Goal: Information Seeking & Learning: Learn about a topic

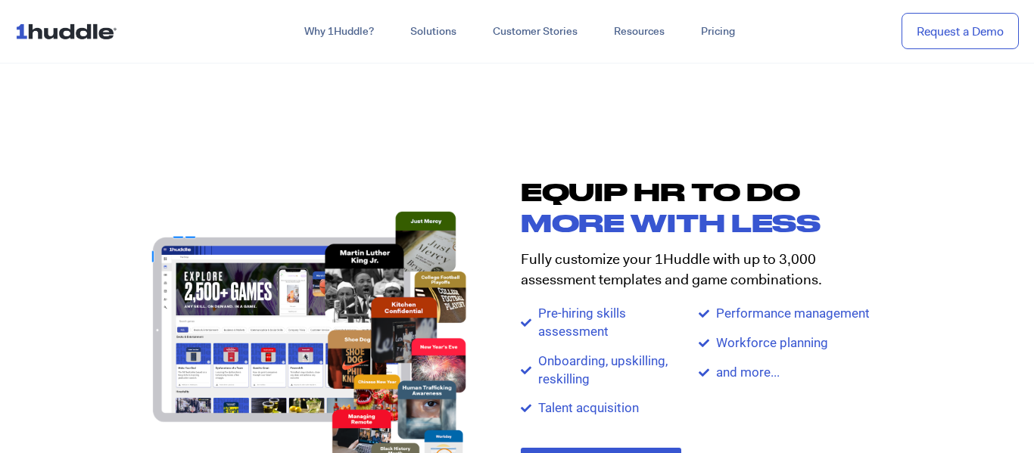
scroll to position [1432, 0]
